Goal: Task Accomplishment & Management: Use online tool/utility

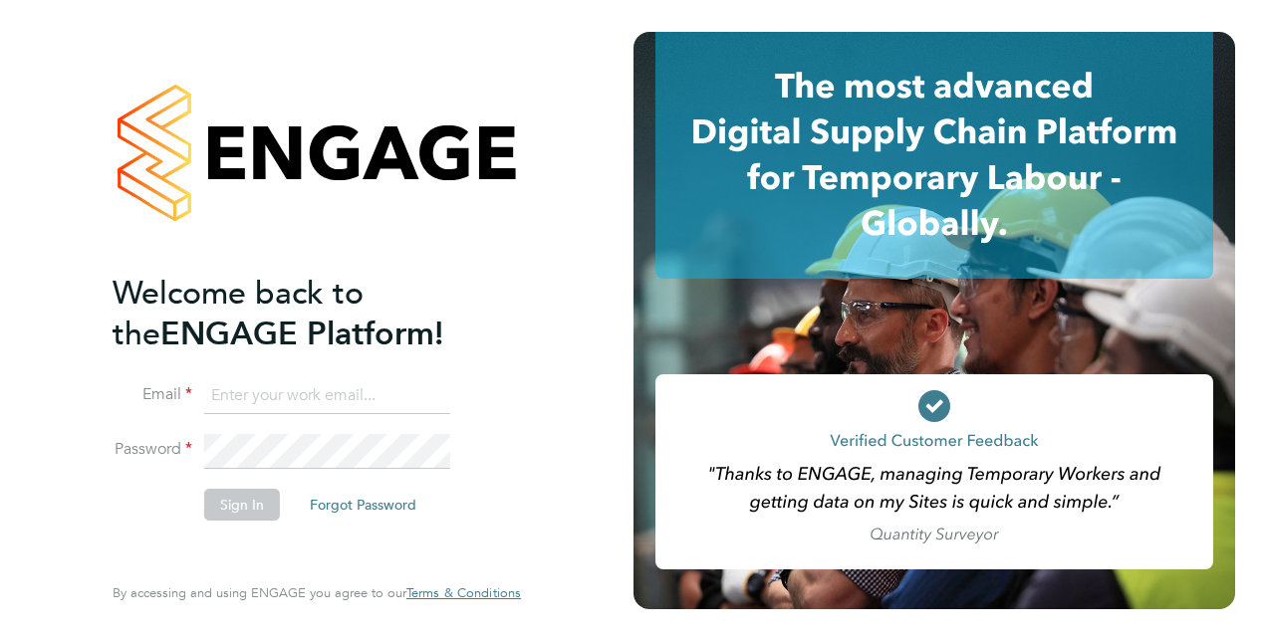
type input "liam.wheeler@vistry.co.uk"
click at [239, 508] on button "Sign In" at bounding box center [242, 505] width 76 height 32
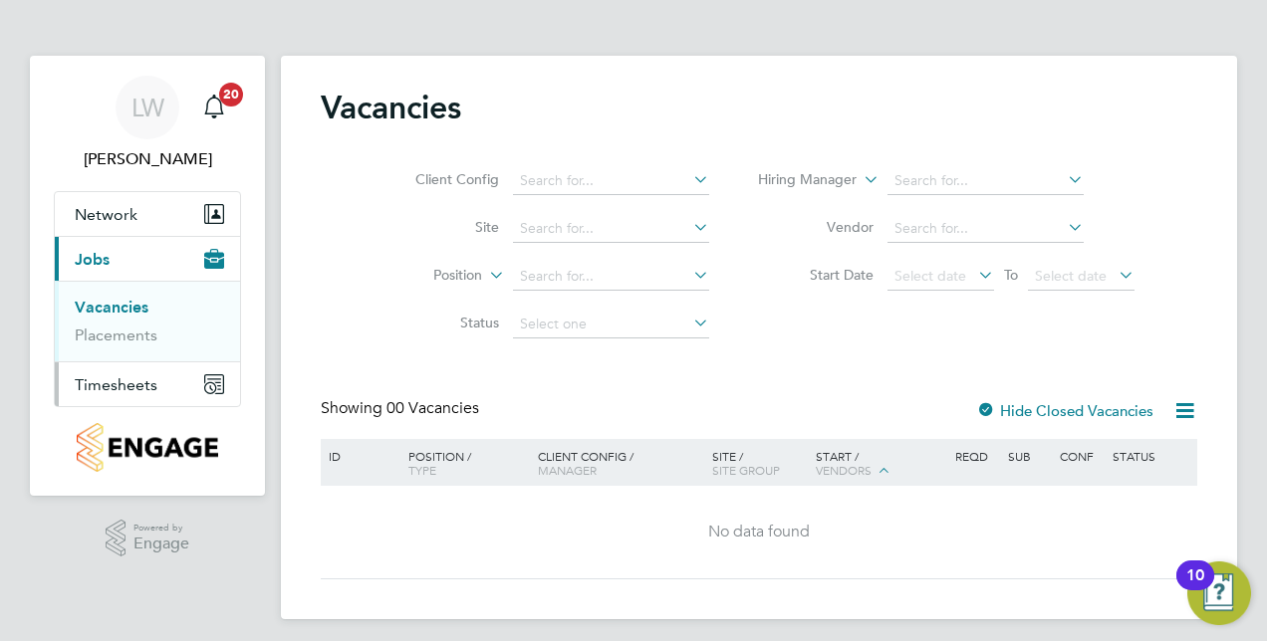
click at [124, 380] on span "Timesheets" at bounding box center [116, 384] width 83 height 19
click at [128, 362] on li "Timesheets" at bounding box center [149, 357] width 149 height 28
click at [130, 358] on link "Timesheets" at bounding box center [116, 352] width 83 height 19
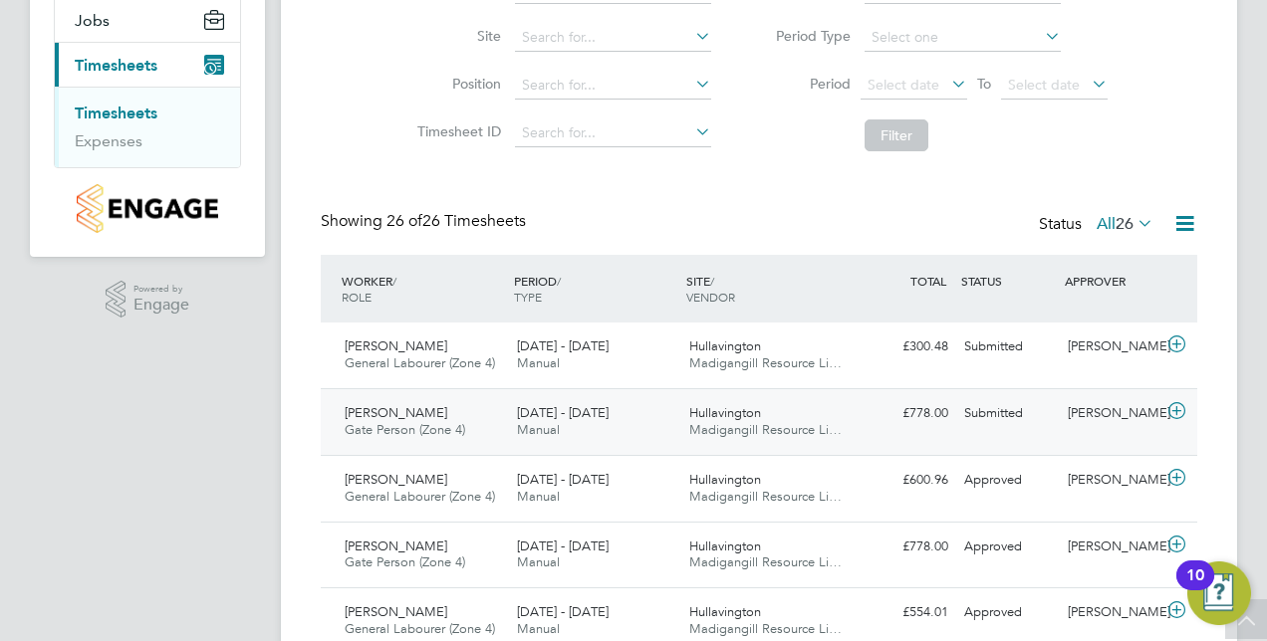
click at [1173, 414] on icon at bounding box center [1176, 411] width 25 height 16
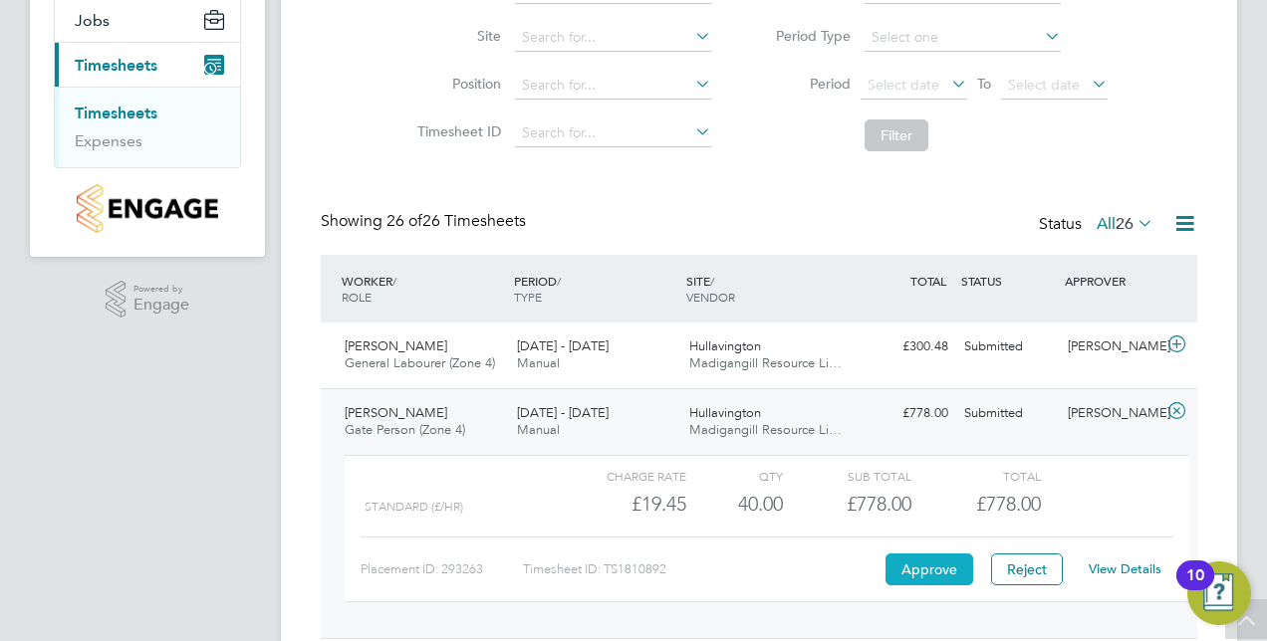
click at [936, 562] on button "Approve" at bounding box center [929, 570] width 88 height 32
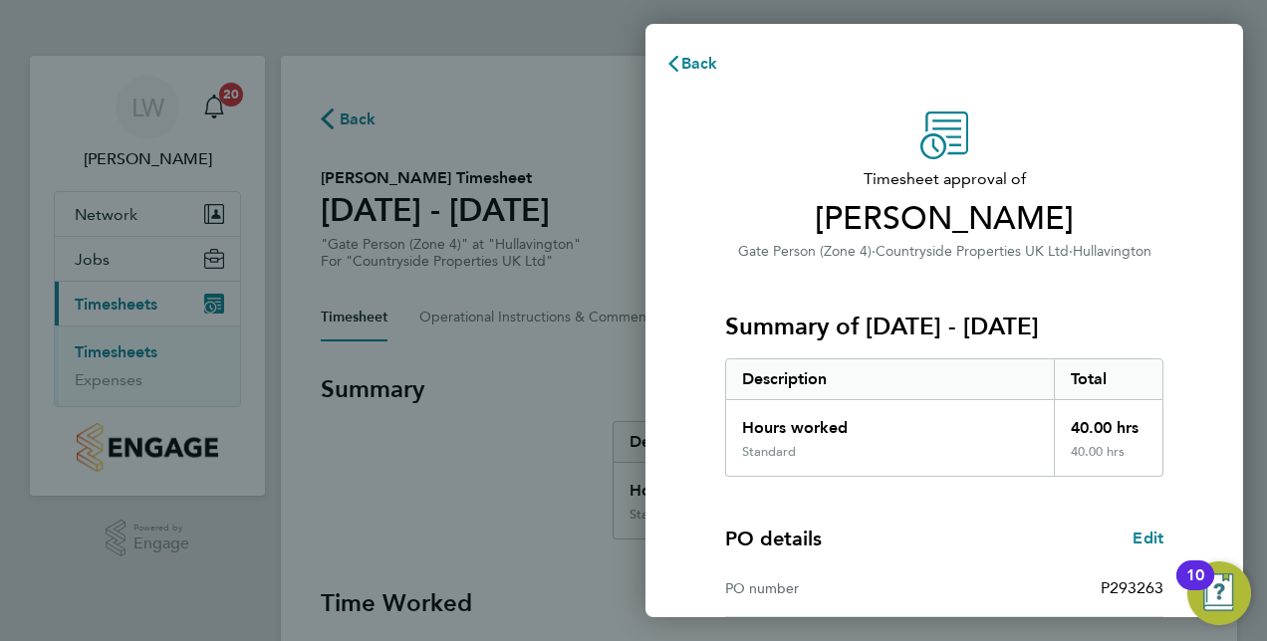
click at [1177, 331] on div "Timesheet approval of Adam Misselbrook Gate Person (Zone 4) · Countryside Prope…" at bounding box center [944, 509] width 486 height 795
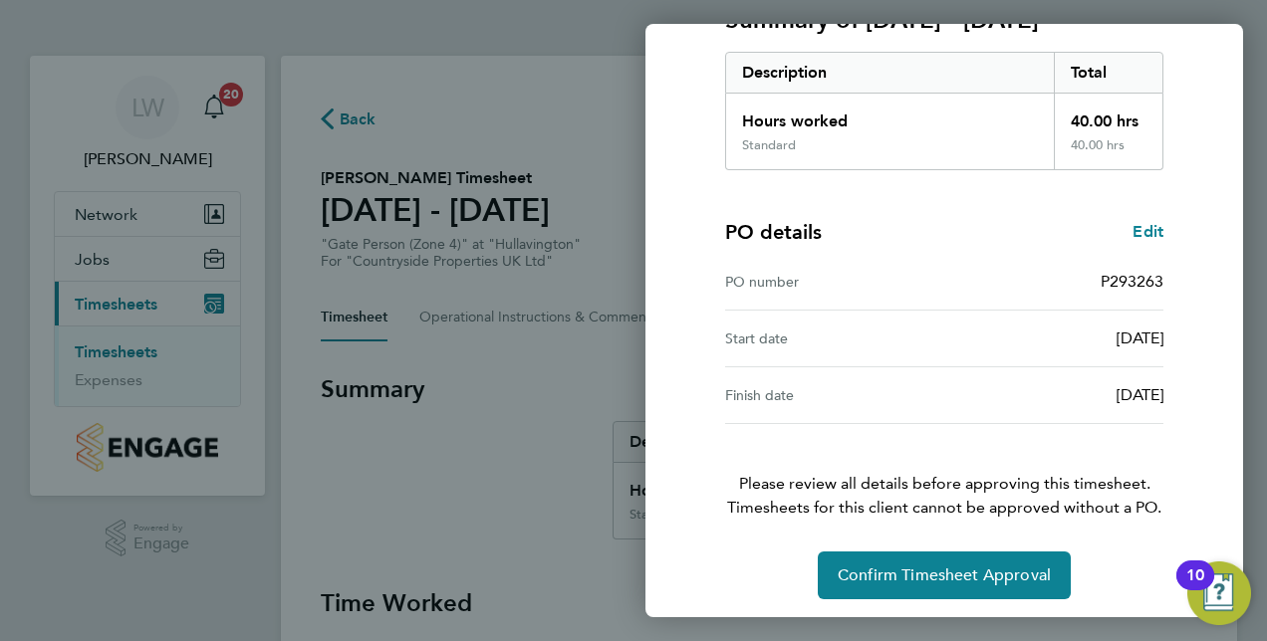
scroll to position [311, 0]
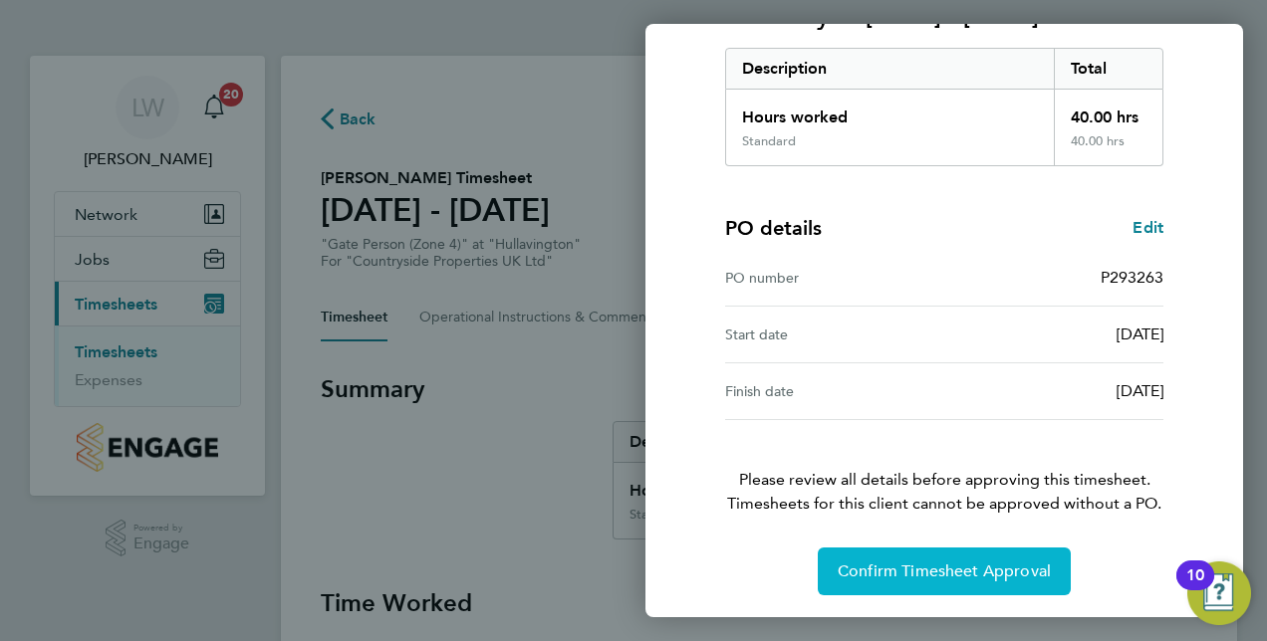
click at [973, 563] on span "Confirm Timesheet Approval" at bounding box center [944, 572] width 213 height 20
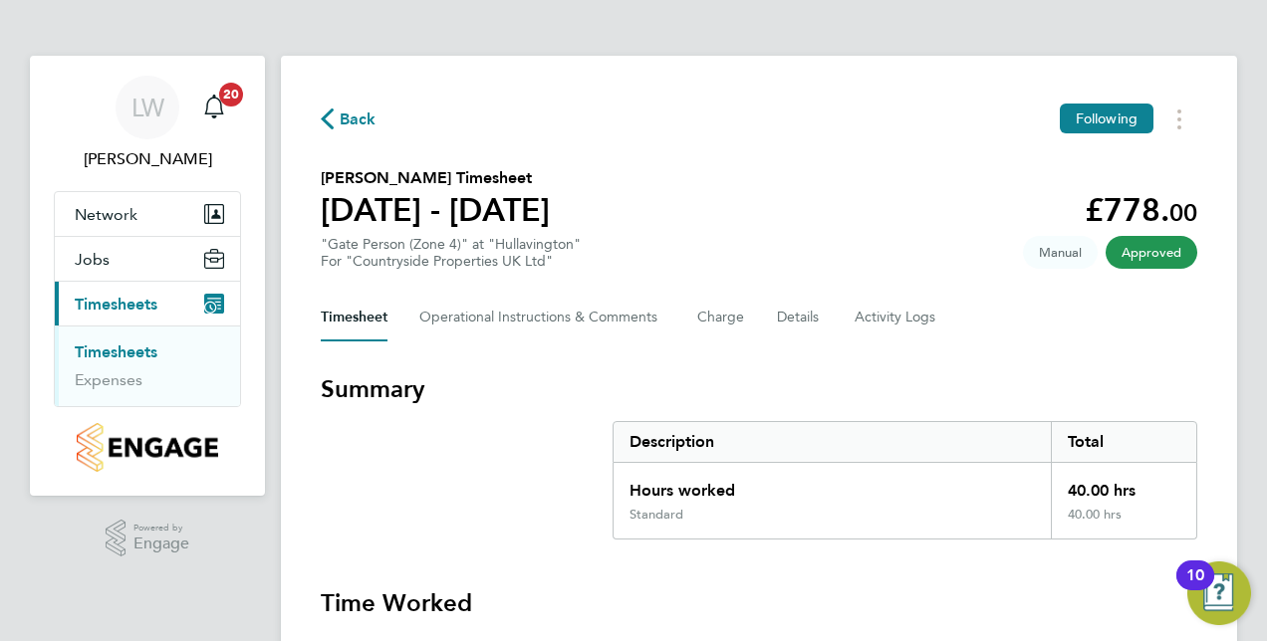
click at [102, 347] on link "Timesheets" at bounding box center [116, 352] width 83 height 19
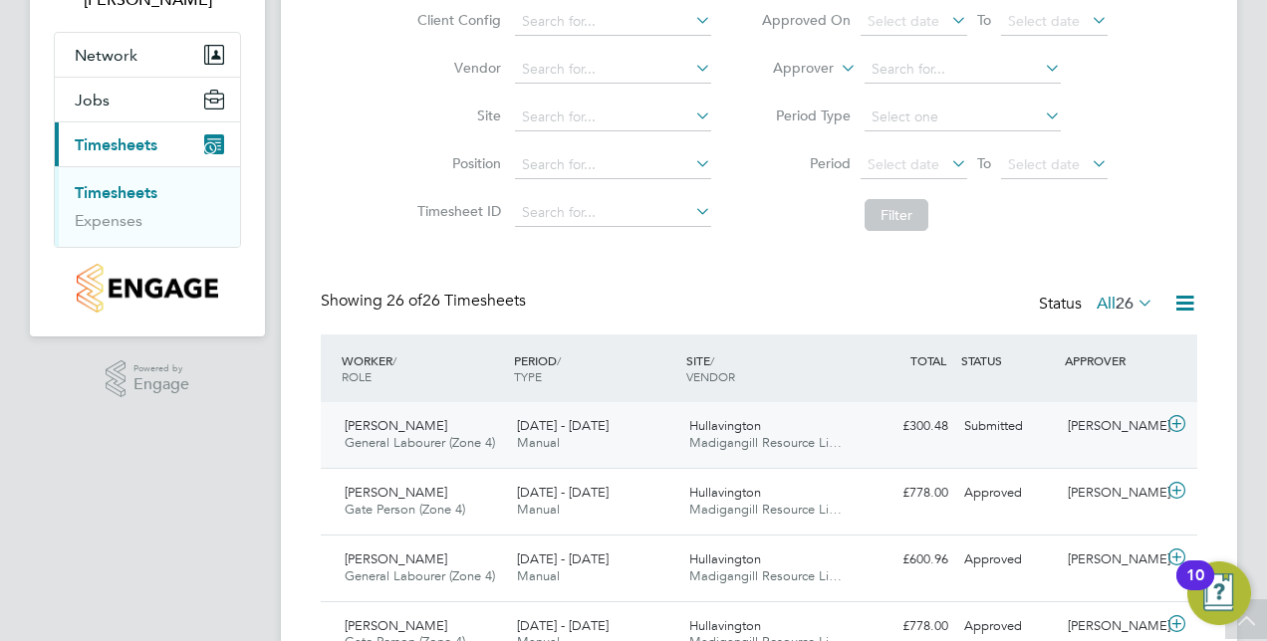
click at [1185, 425] on icon at bounding box center [1176, 424] width 25 height 16
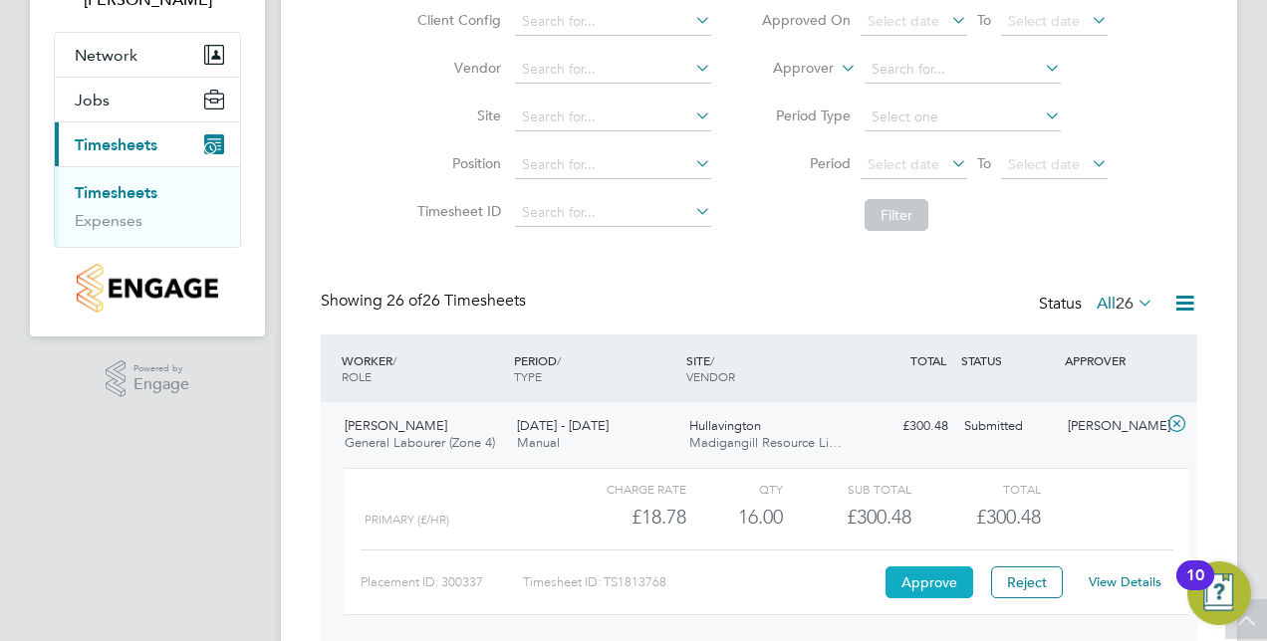
click at [936, 583] on button "Approve" at bounding box center [929, 583] width 88 height 32
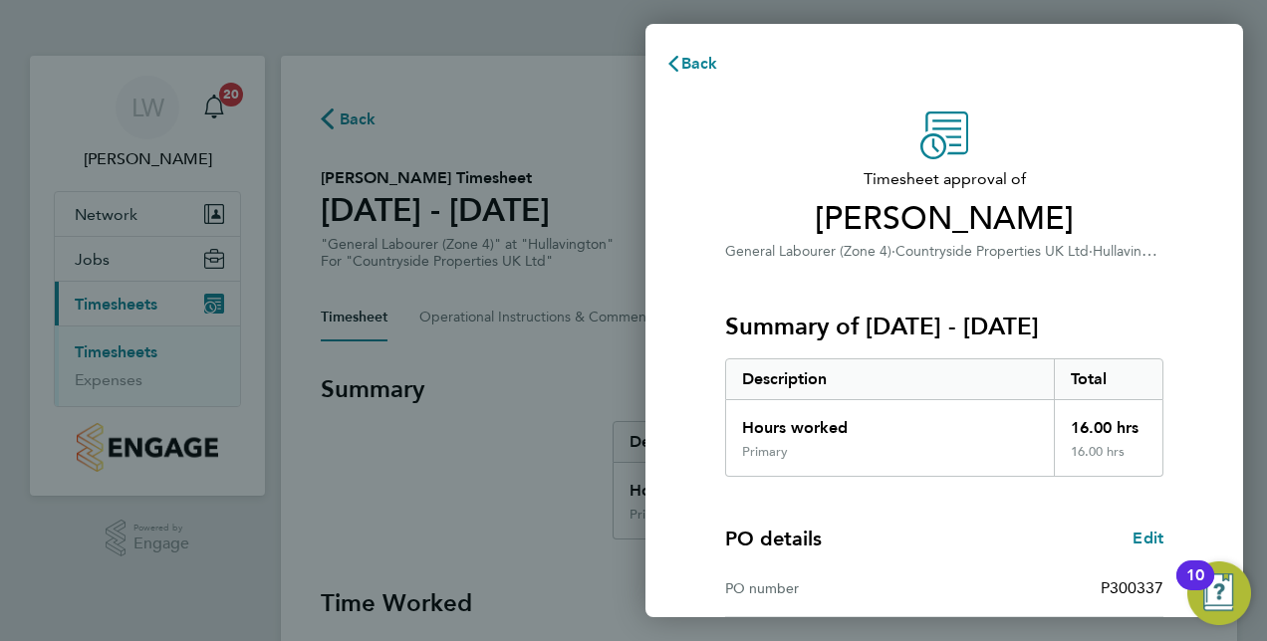
click at [944, 562] on div "PO number P300337" at bounding box center [944, 589] width 438 height 57
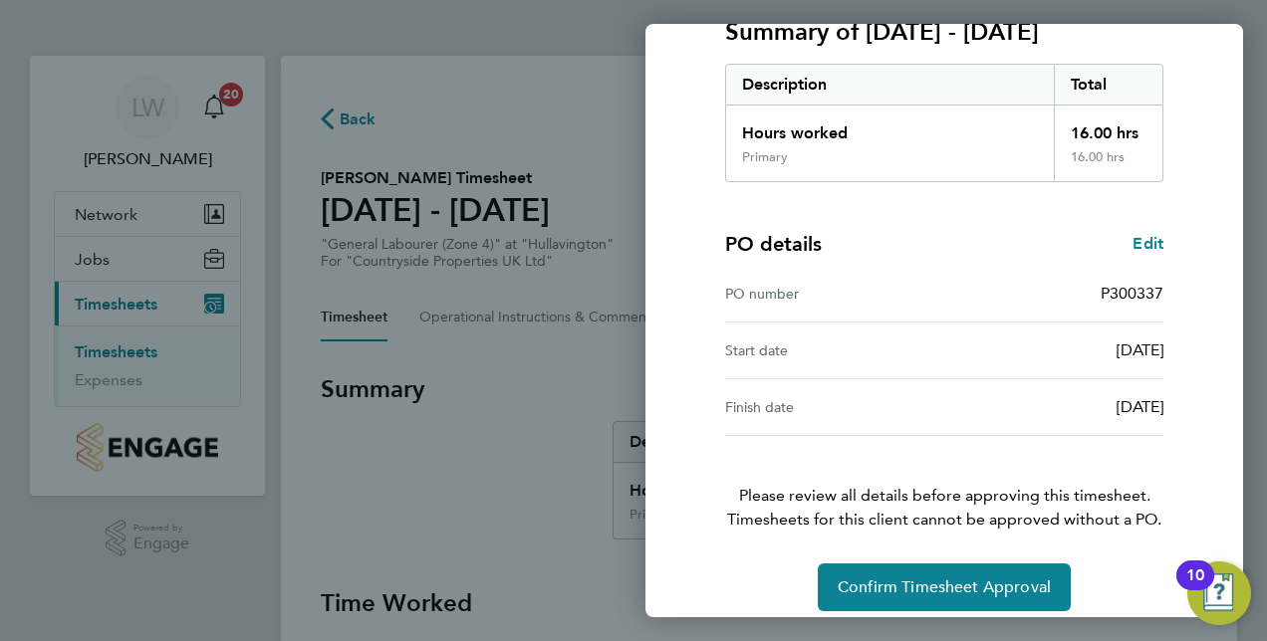
scroll to position [311, 0]
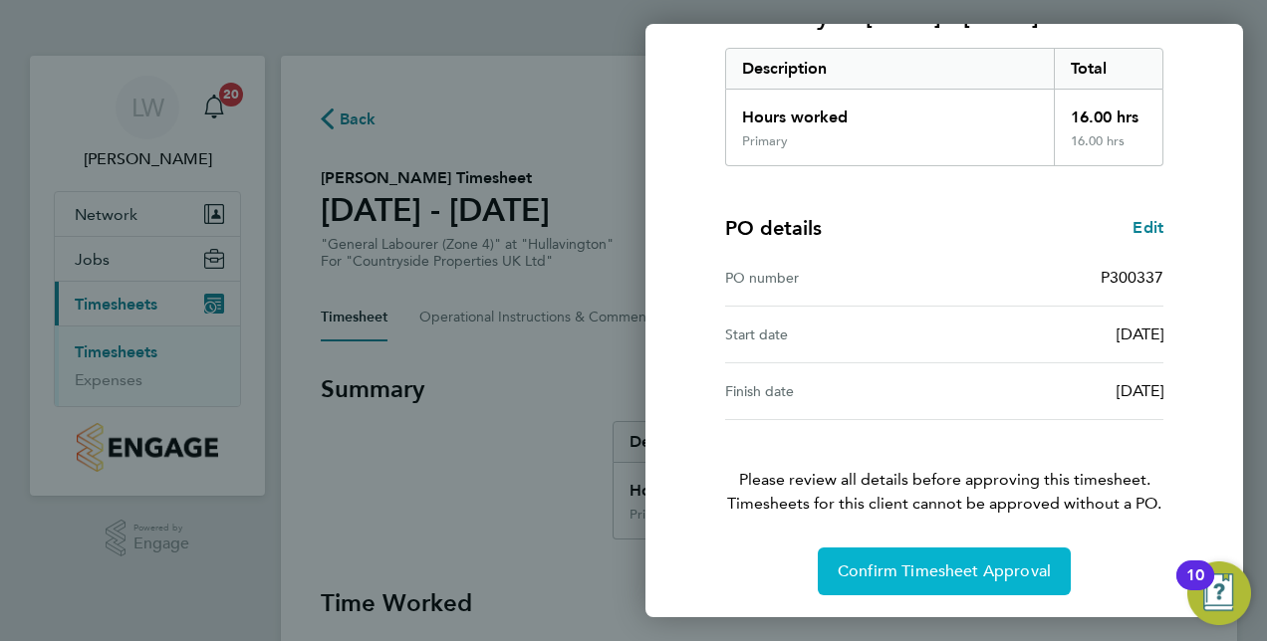
click at [944, 562] on span "Confirm Timesheet Approval" at bounding box center [944, 572] width 213 height 20
